Goal: Entertainment & Leisure: Browse casually

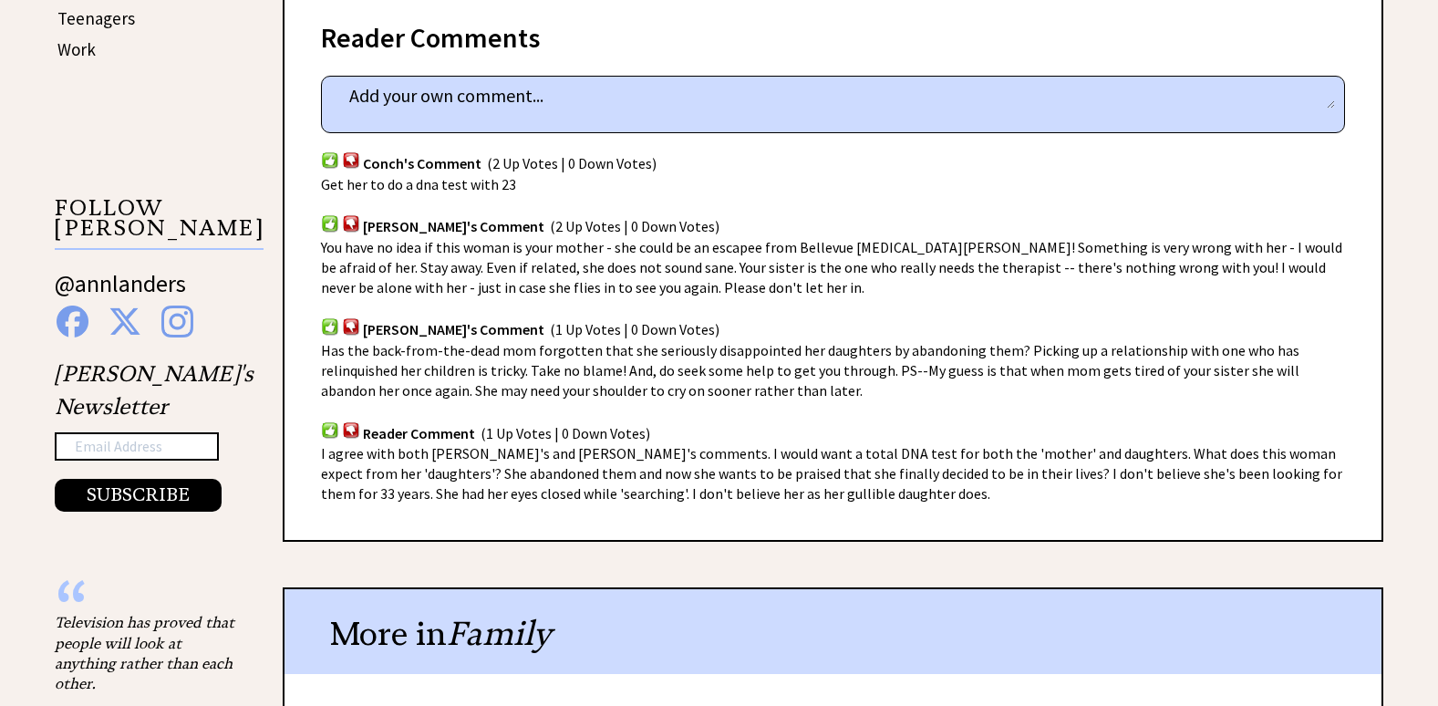
scroll to position [1551, 0]
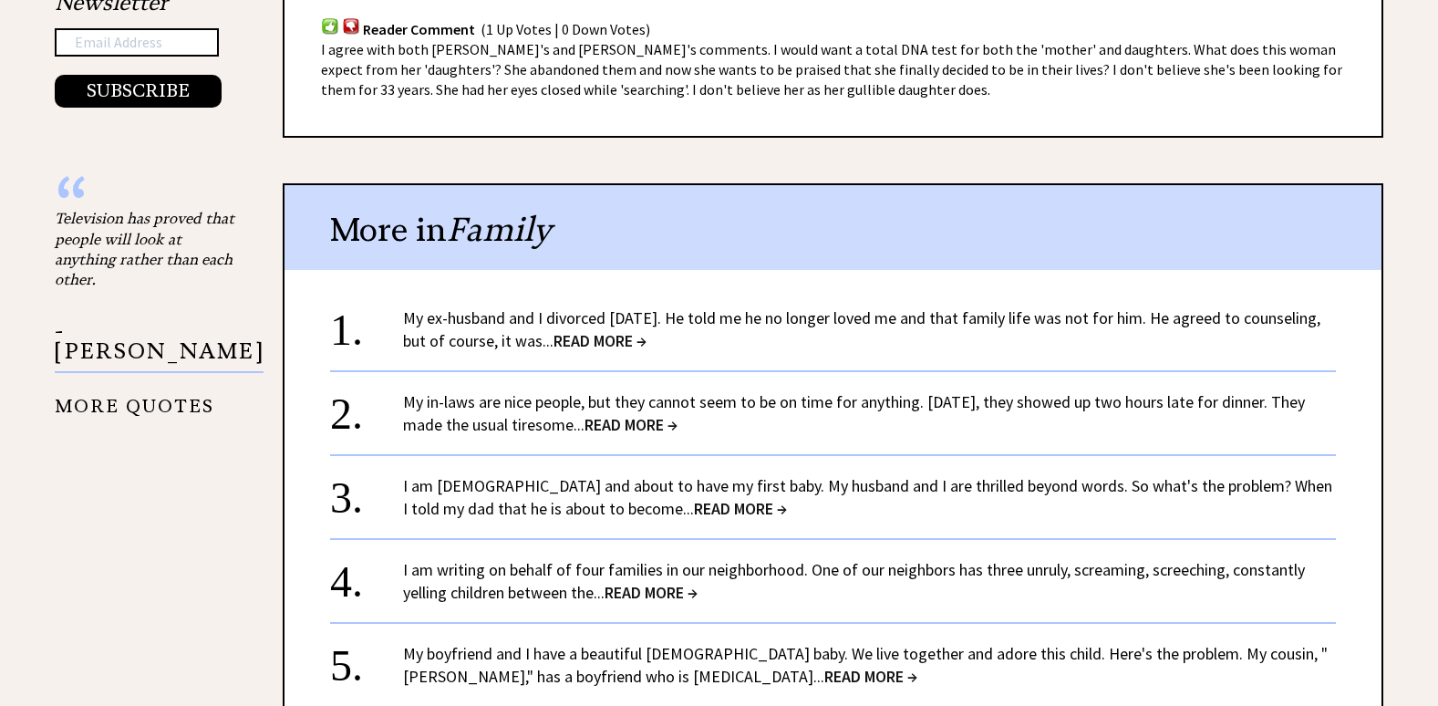
click at [661, 424] on span "READ MORE →" at bounding box center [631, 424] width 93 height 21
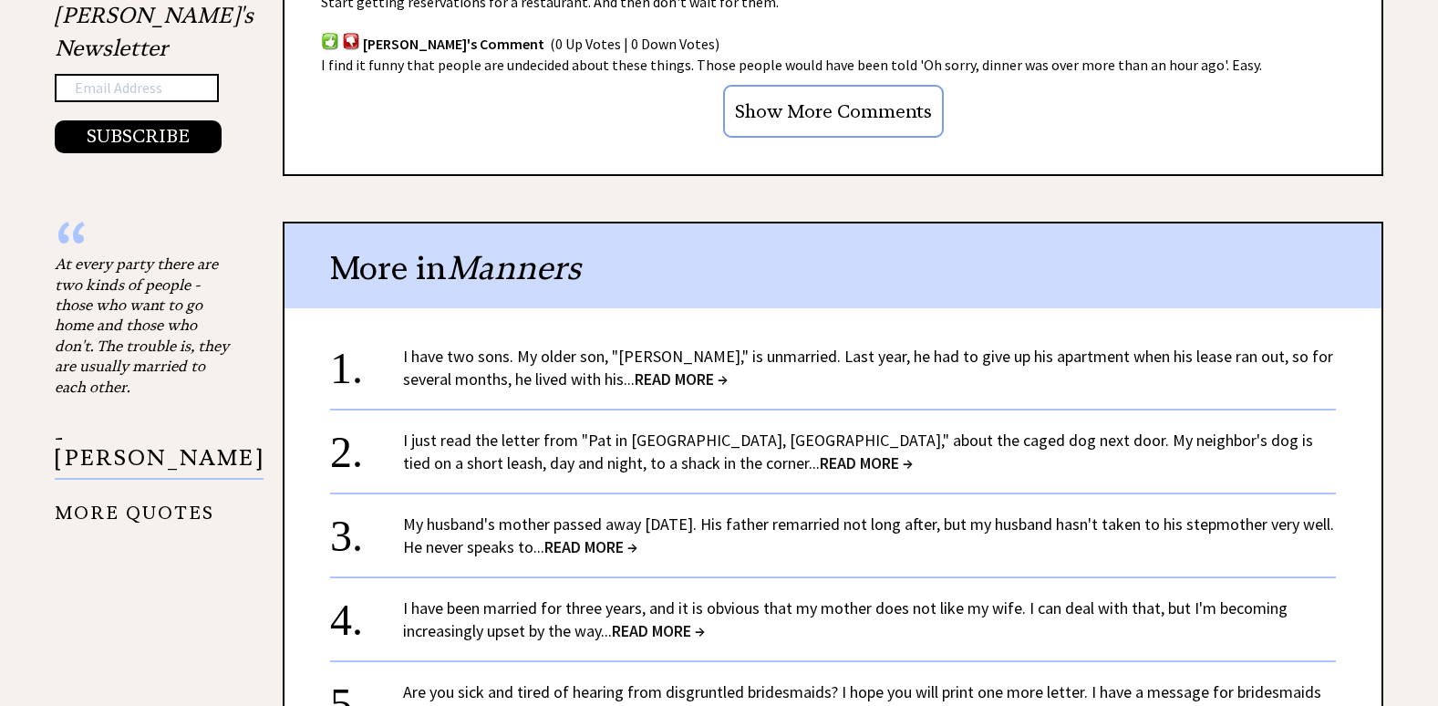
scroll to position [1551, 0]
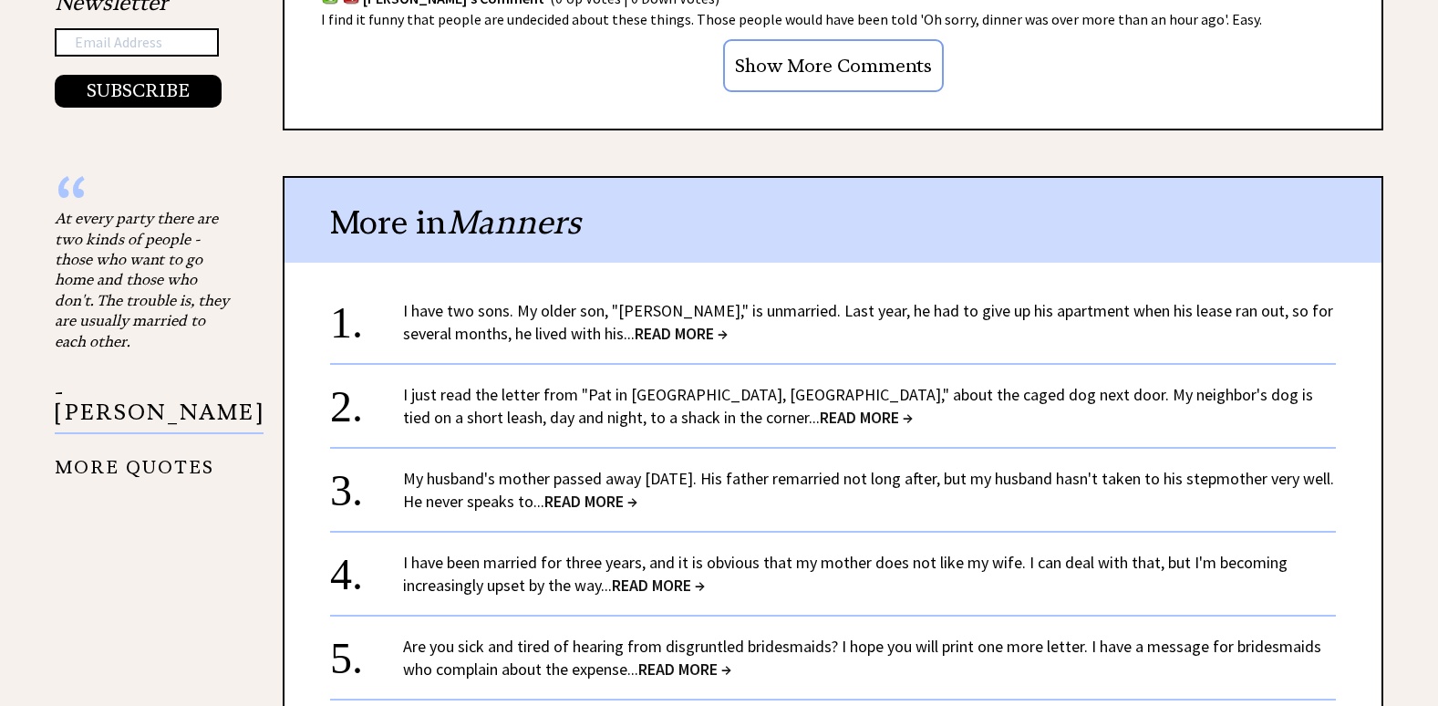
click at [638, 498] on span "READ MORE →" at bounding box center [591, 501] width 93 height 21
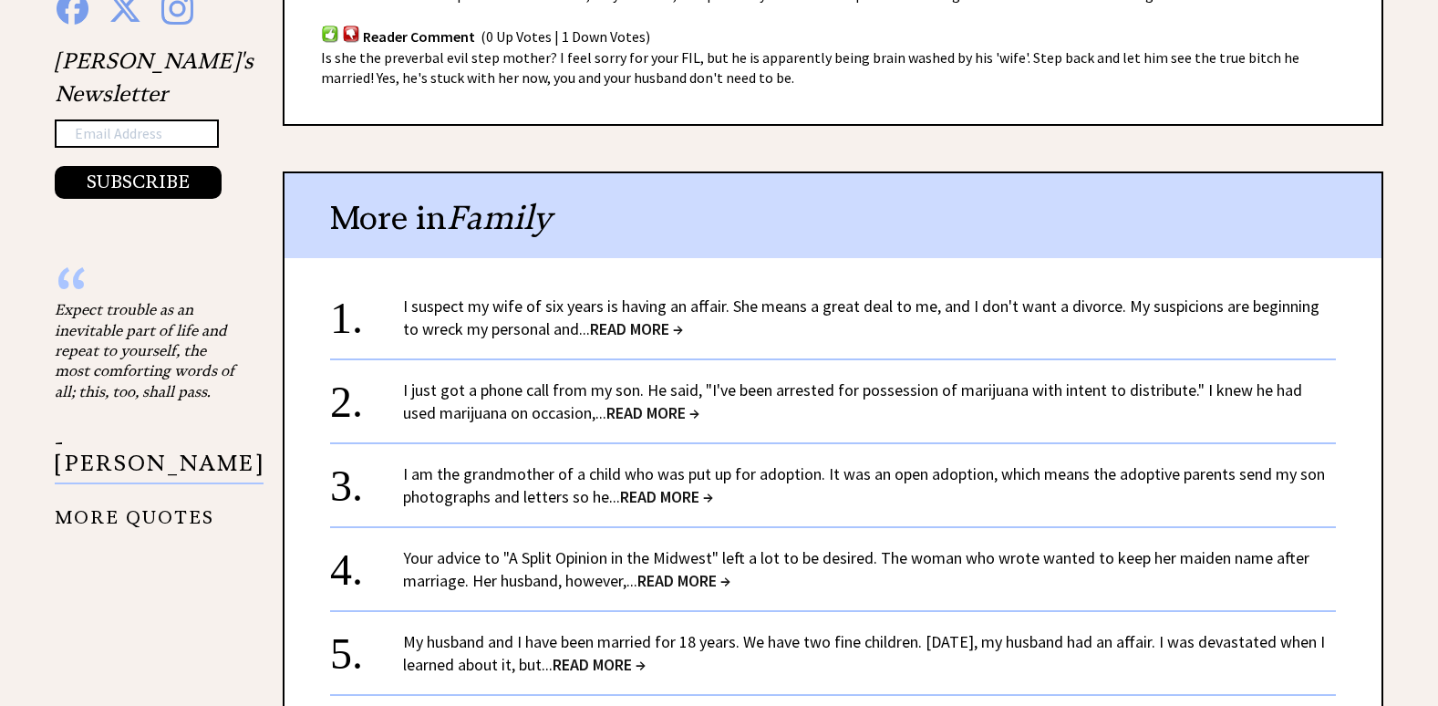
scroll to position [1551, 0]
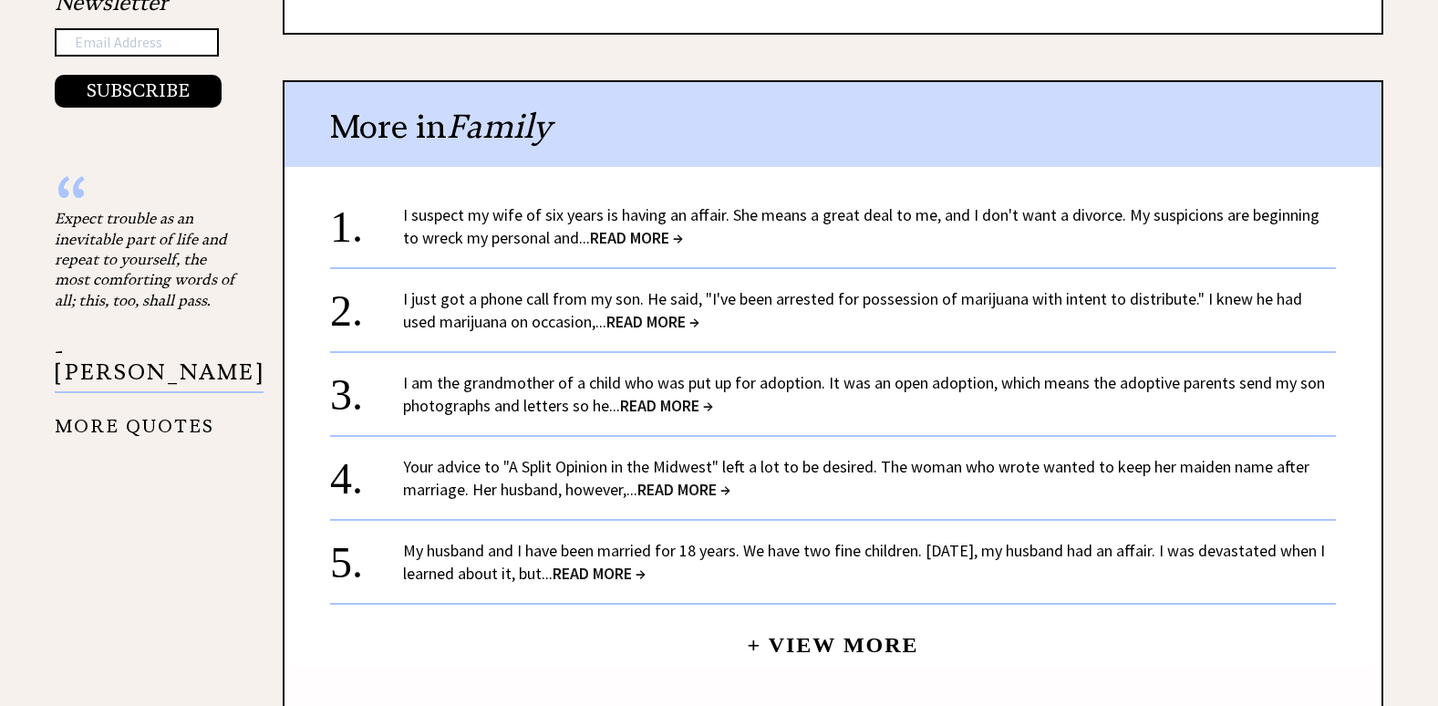
click at [646, 577] on span "READ MORE →" at bounding box center [599, 573] width 93 height 21
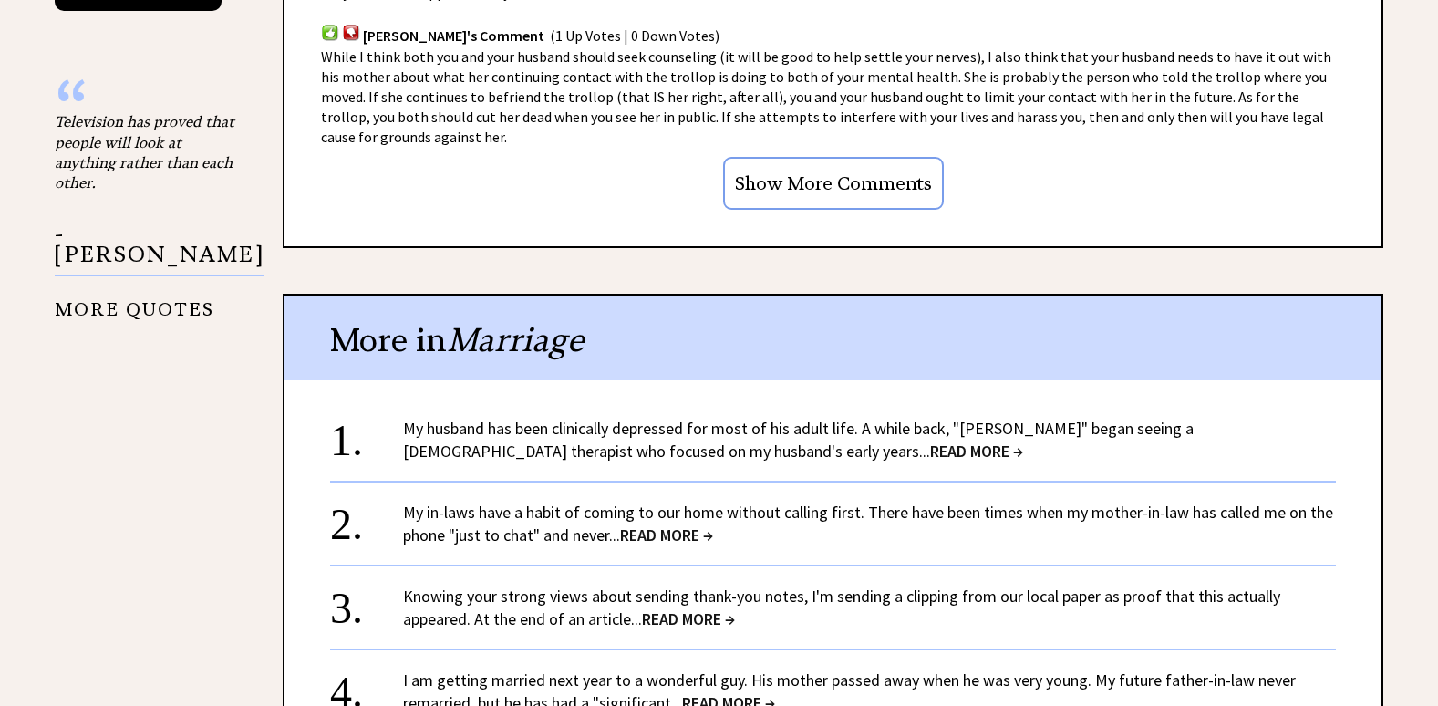
scroll to position [1733, 0]
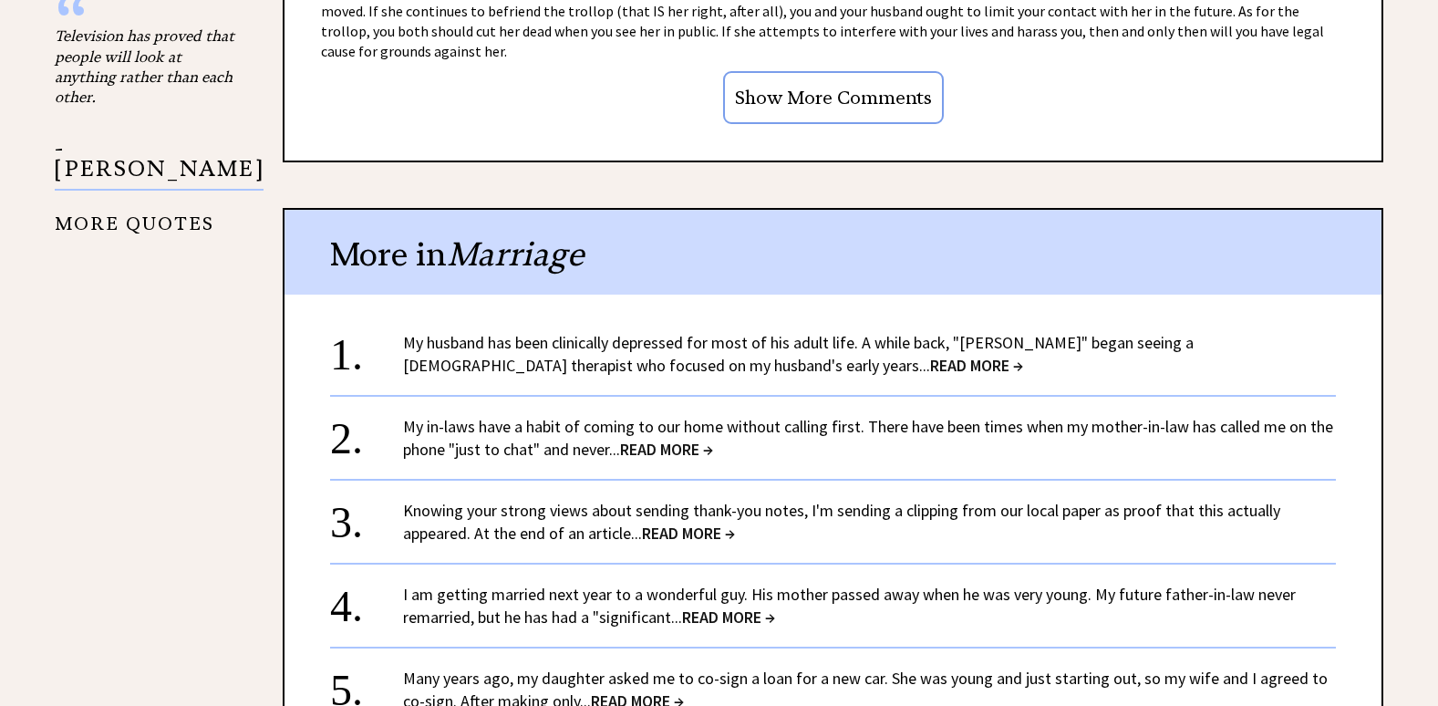
click at [680, 439] on span "READ MORE →" at bounding box center [666, 449] width 93 height 21
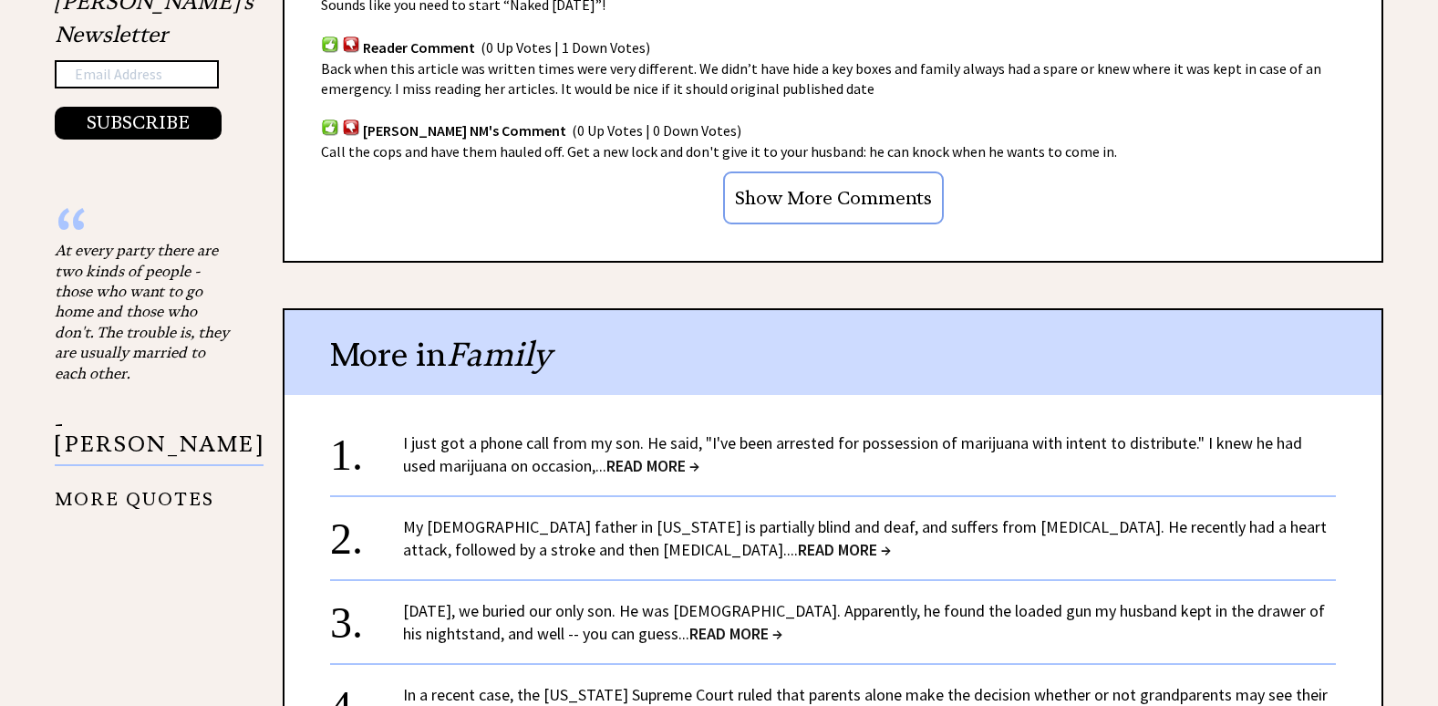
scroll to position [1551, 0]
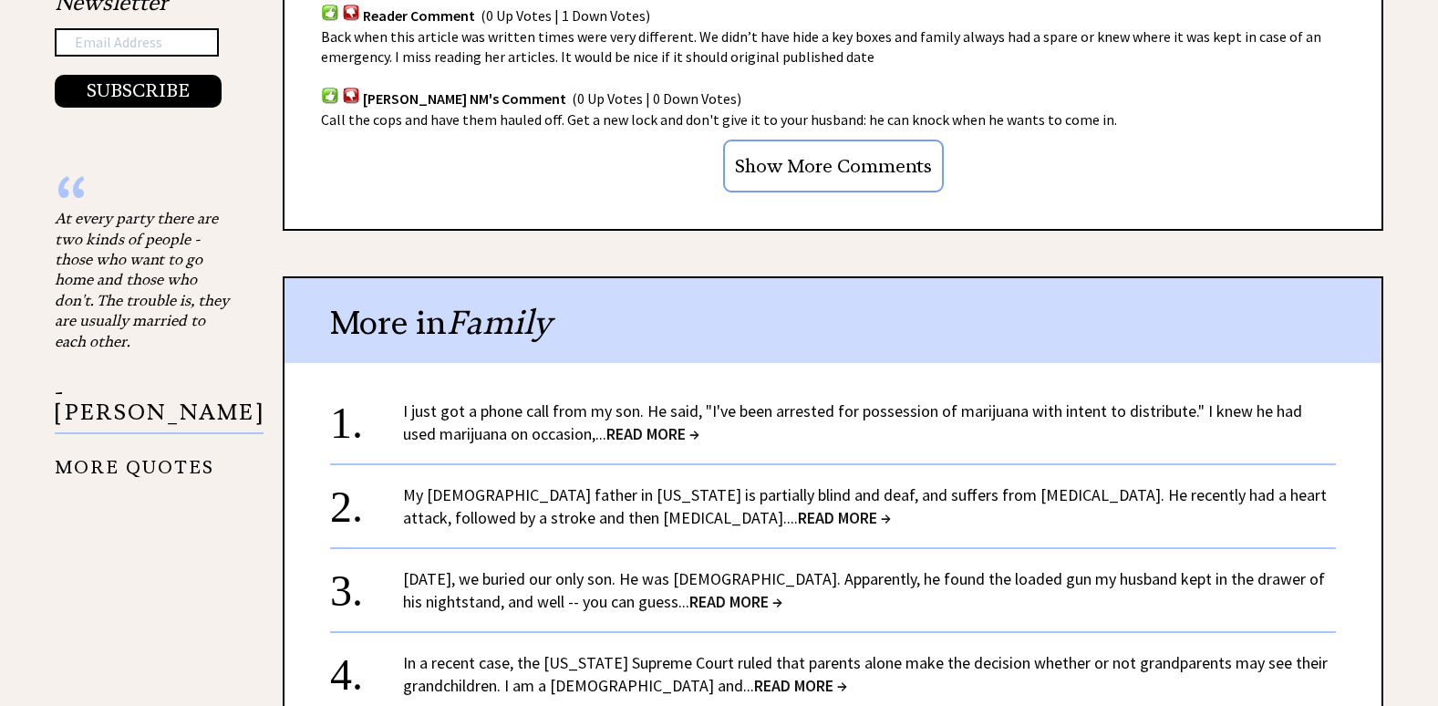
click at [798, 520] on span "READ MORE →" at bounding box center [844, 517] width 93 height 21
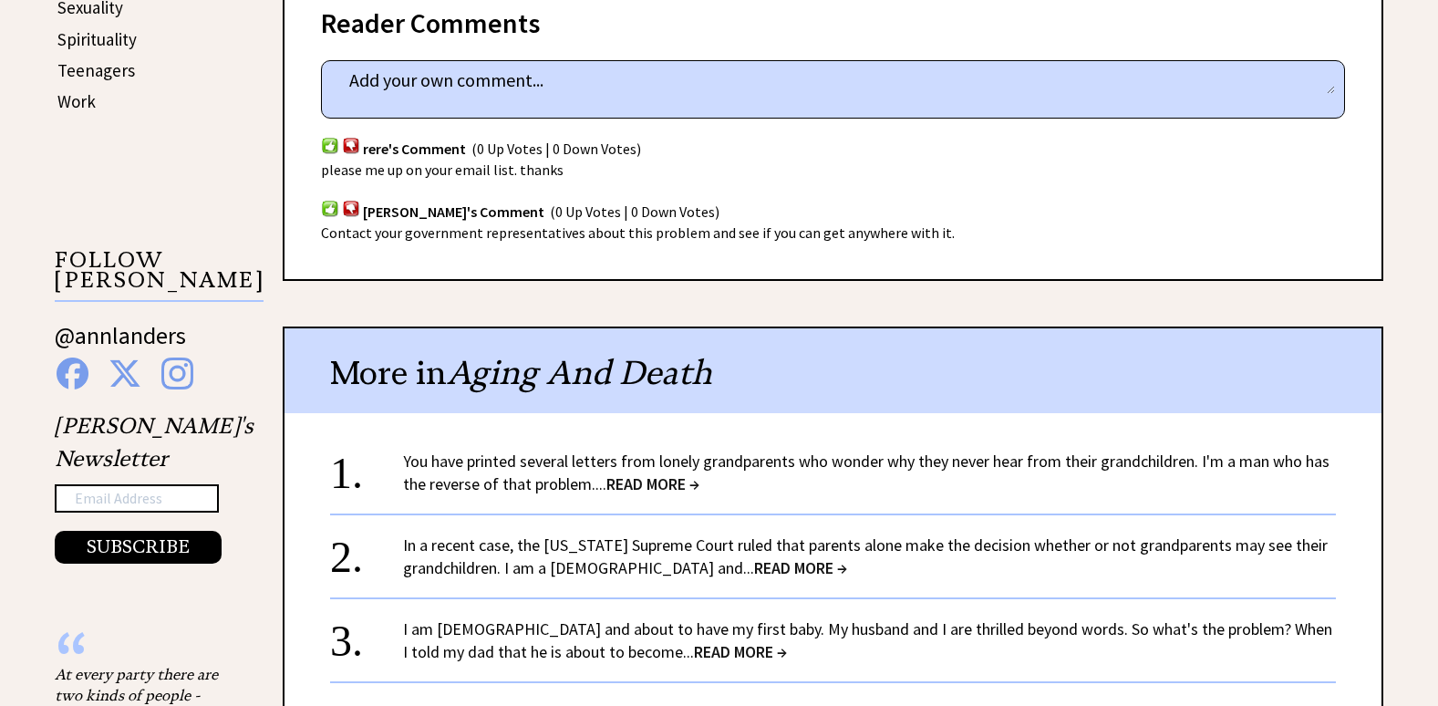
scroll to position [1186, 0]
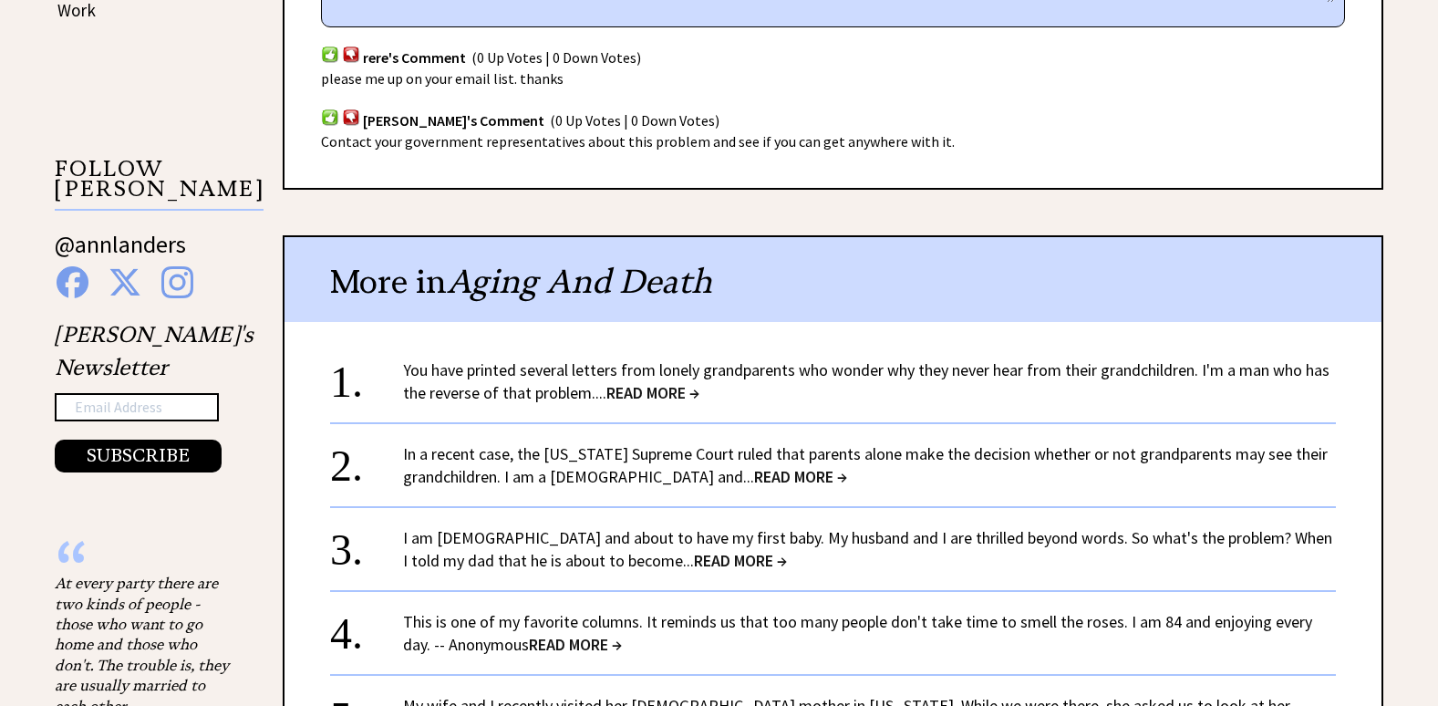
click at [694, 550] on span "READ MORE →" at bounding box center [740, 560] width 93 height 21
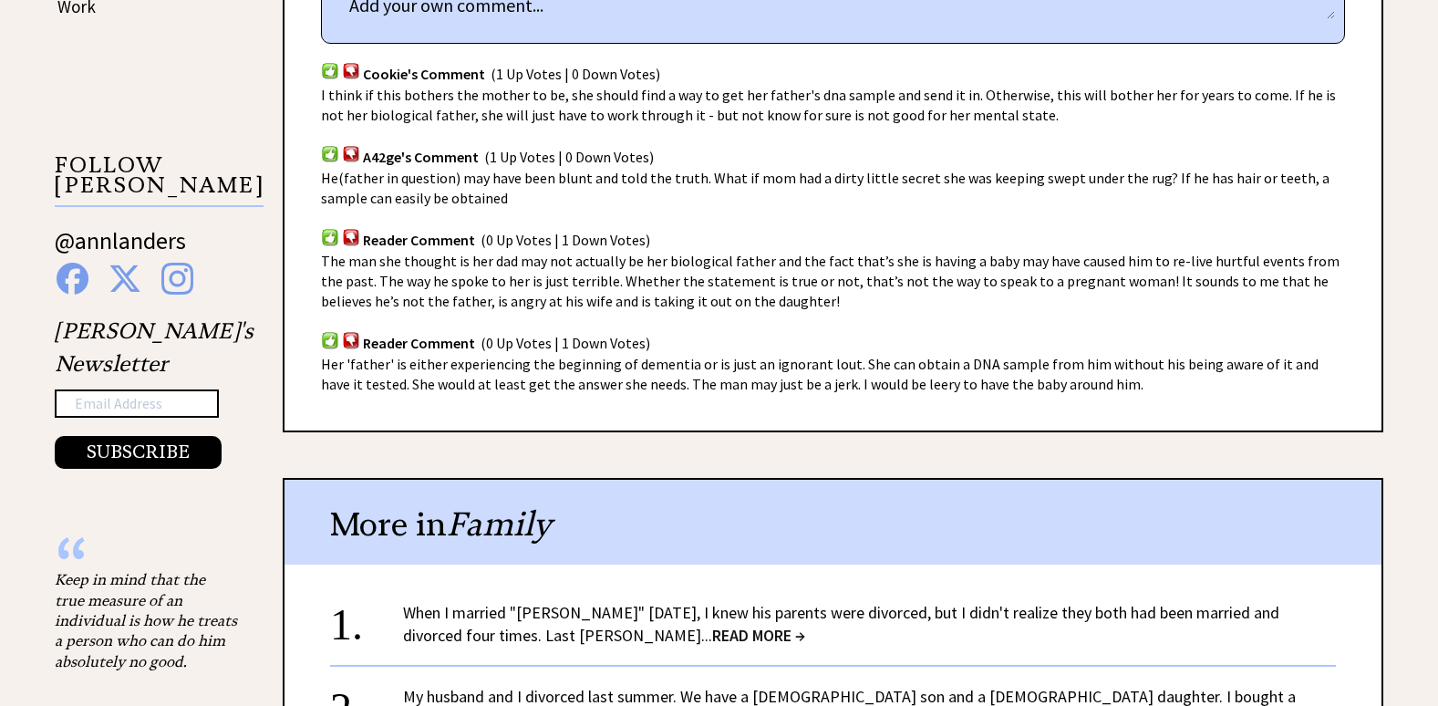
scroll to position [1459, 0]
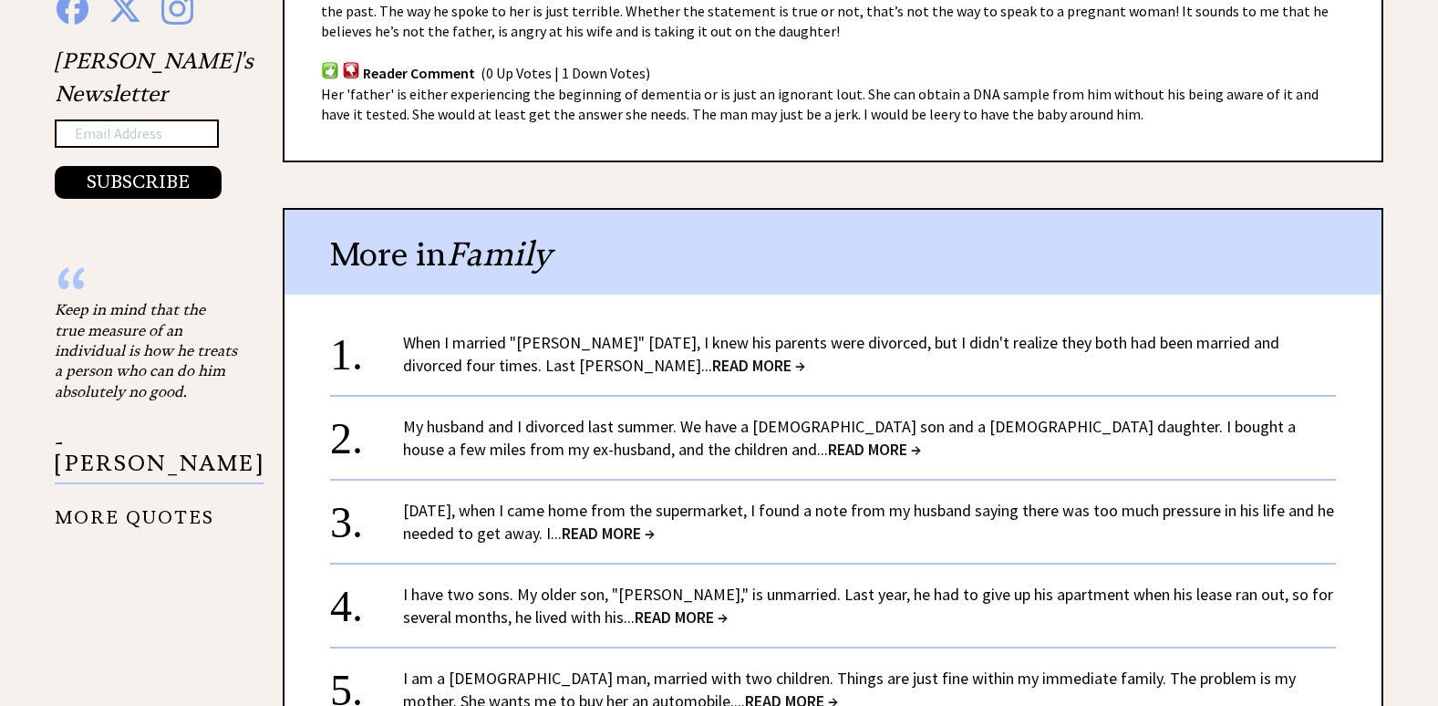
click at [655, 533] on span "READ MORE →" at bounding box center [608, 533] width 93 height 21
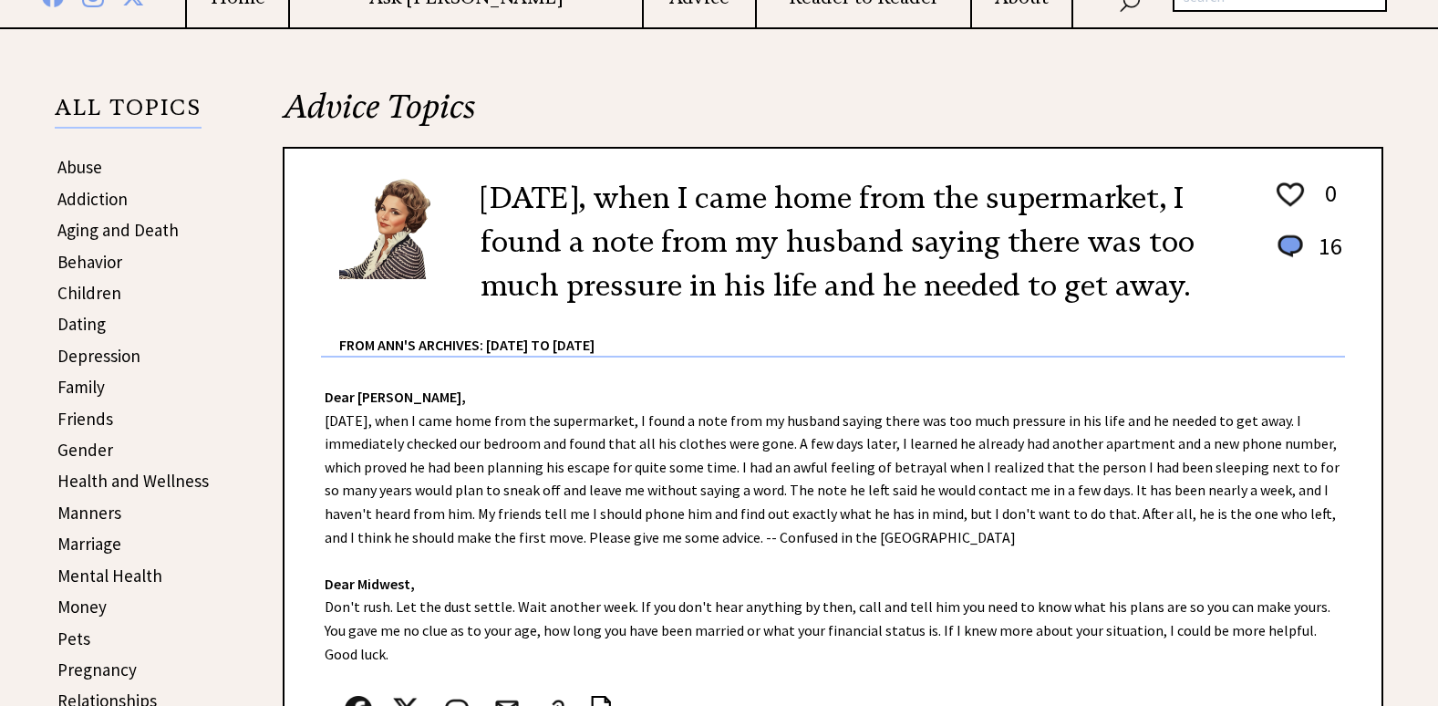
scroll to position [456, 0]
